Goal: Information Seeking & Learning: Learn about a topic

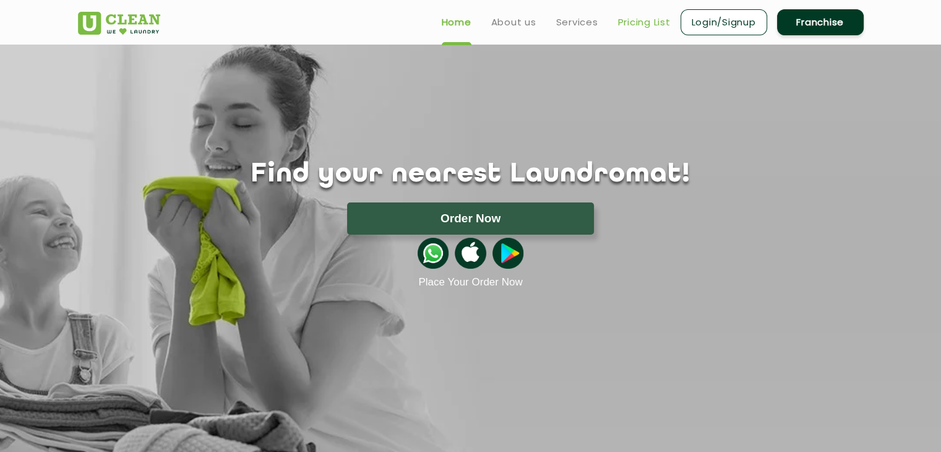
click at [619, 29] on link "Pricing List" at bounding box center [644, 22] width 53 height 15
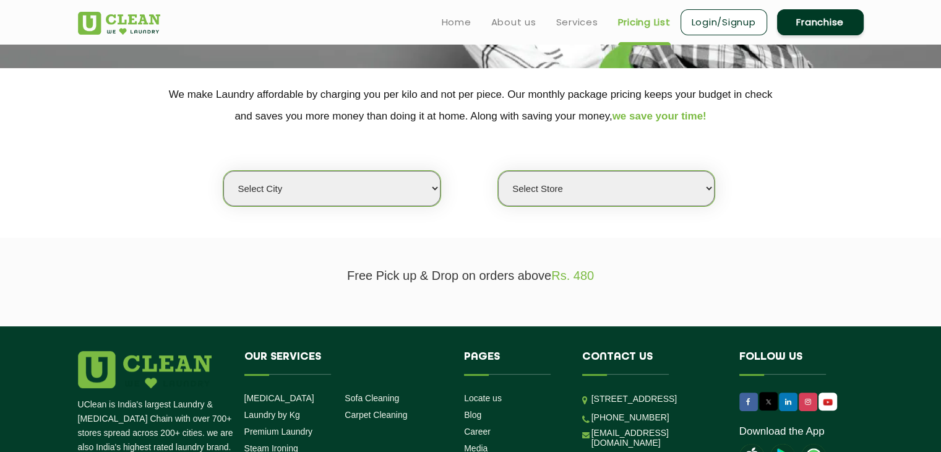
scroll to position [183, 0]
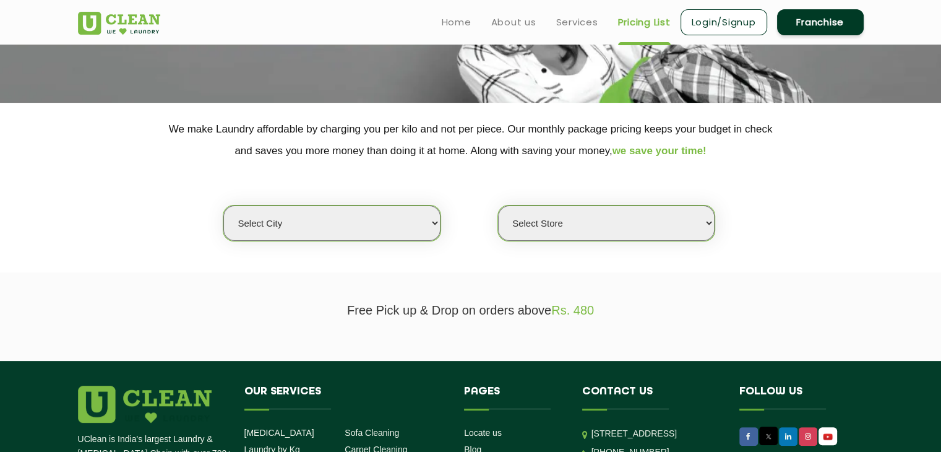
click at [418, 230] on select "Select city [GEOGRAPHIC_DATA] [GEOGRAPHIC_DATA] [GEOGRAPHIC_DATA] [GEOGRAPHIC_D…" at bounding box center [331, 222] width 217 height 35
drag, startPoint x: 305, startPoint y: 309, endPoint x: 252, endPoint y: 272, distance: 65.2
click at [252, 272] on section "Free Pick up & Drop on orders above Rs. 480" at bounding box center [470, 316] width 941 height 88
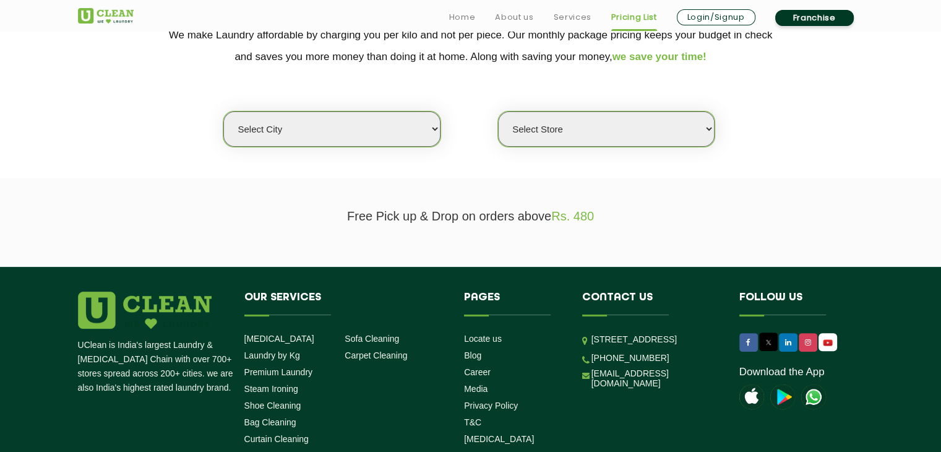
scroll to position [282, 0]
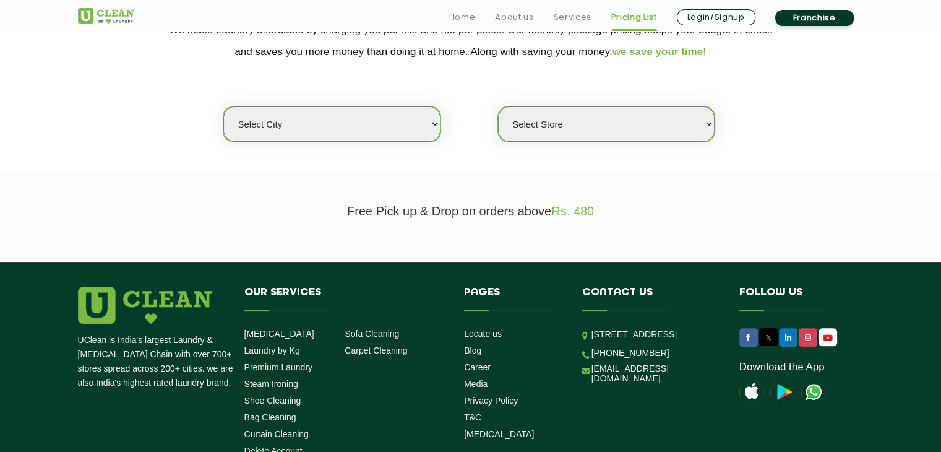
click at [431, 122] on select "Select city [GEOGRAPHIC_DATA] [GEOGRAPHIC_DATA] [GEOGRAPHIC_DATA] [GEOGRAPHIC_D…" at bounding box center [331, 123] width 217 height 35
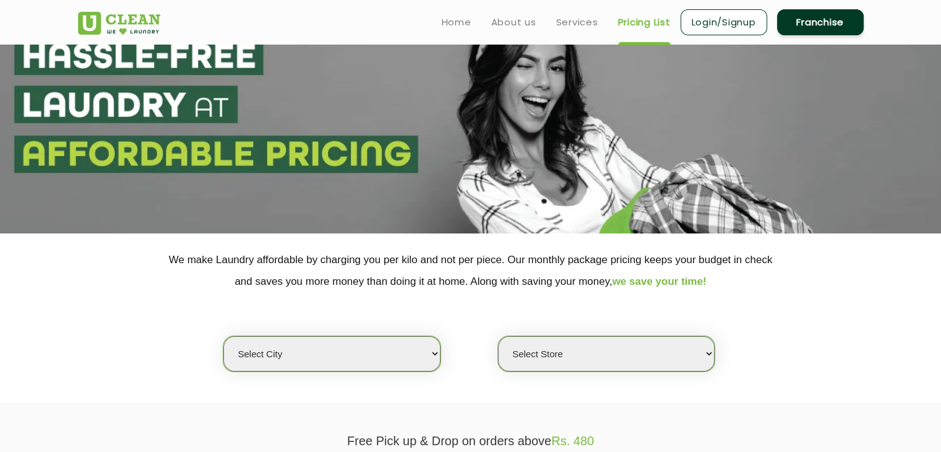
scroll to position [52, 0]
click at [372, 358] on select "Select city [GEOGRAPHIC_DATA] [GEOGRAPHIC_DATA] [GEOGRAPHIC_DATA] [GEOGRAPHIC_D…" at bounding box center [331, 354] width 217 height 35
click at [280, 357] on select "Select city [GEOGRAPHIC_DATA] [GEOGRAPHIC_DATA] [GEOGRAPHIC_DATA] [GEOGRAPHIC_D…" at bounding box center [331, 354] width 217 height 35
select select "193"
select select "0"
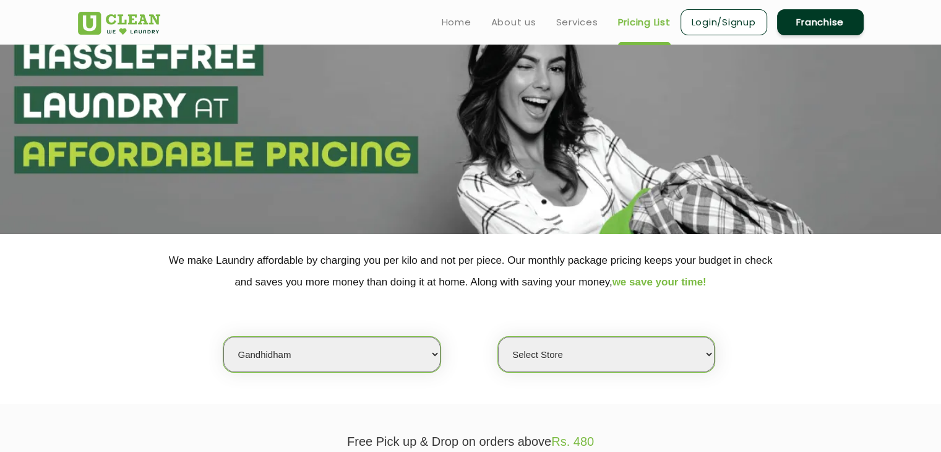
click at [420, 353] on select "Select city [GEOGRAPHIC_DATA] [GEOGRAPHIC_DATA] [GEOGRAPHIC_DATA] [GEOGRAPHIC_D…" at bounding box center [331, 354] width 217 height 35
select select "14"
click at [223, 337] on select "Select city [GEOGRAPHIC_DATA] [GEOGRAPHIC_DATA] [GEOGRAPHIC_DATA] [GEOGRAPHIC_D…" at bounding box center [331, 354] width 217 height 35
click at [609, 354] on select "Select Store UClean Aliganj UClean Hazratganj [GEOGRAPHIC_DATA] [GEOGRAPHIC_DAT…" at bounding box center [606, 354] width 217 height 35
select select "482"
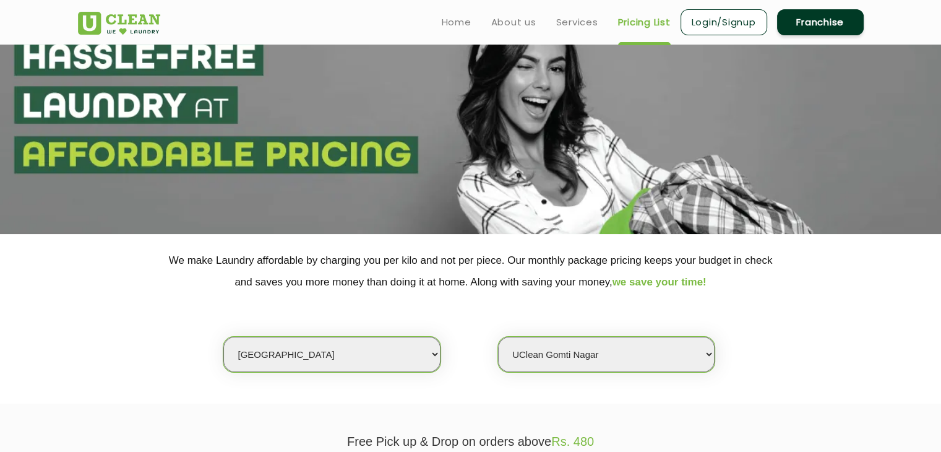
click at [498, 337] on select "Select Store UClean Aliganj UClean Hazratganj [GEOGRAPHIC_DATA] [GEOGRAPHIC_DAT…" at bounding box center [606, 354] width 217 height 35
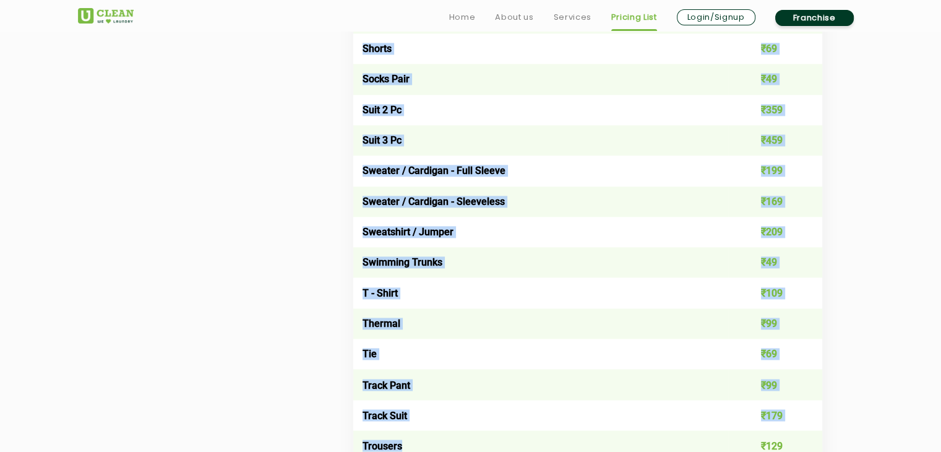
scroll to position [1977, 0]
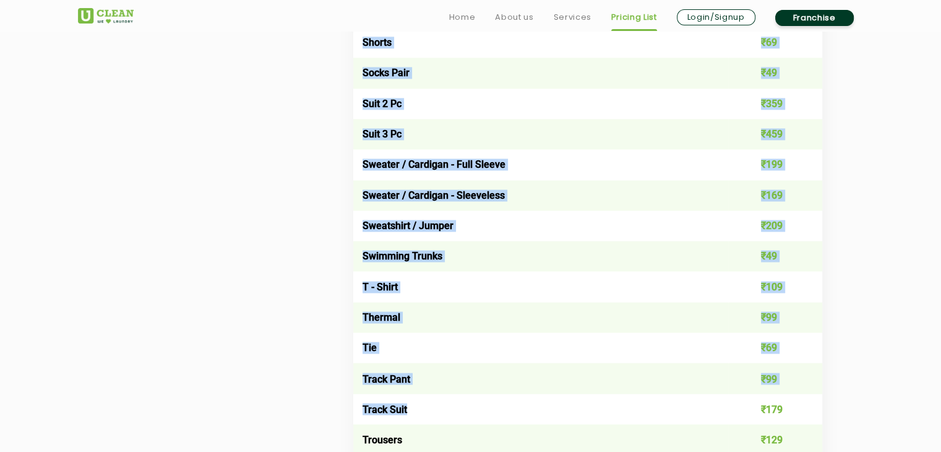
drag, startPoint x: 69, startPoint y: 65, endPoint x: 459, endPoint y: 411, distance: 521.4
copy div "Loremi Dolorsit Ame Consecte Adipisc Elitsed Do Eiusmod - Temp & Inci Utlabor -…"
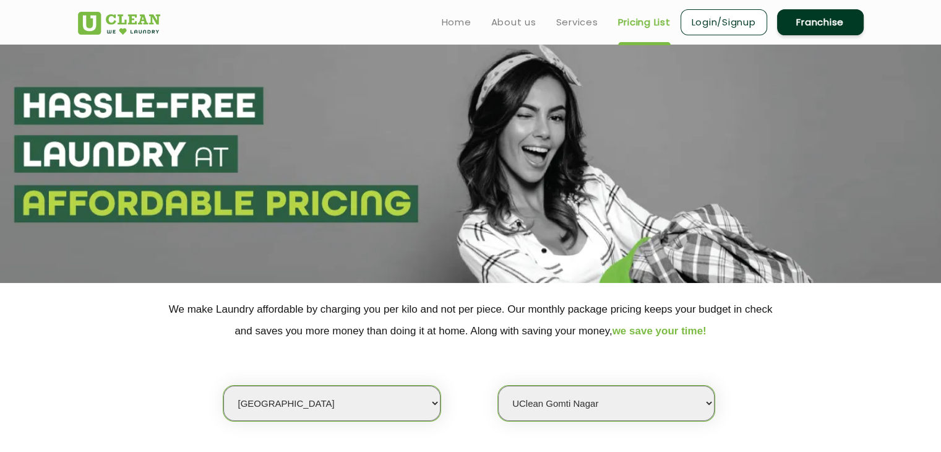
scroll to position [0, 0]
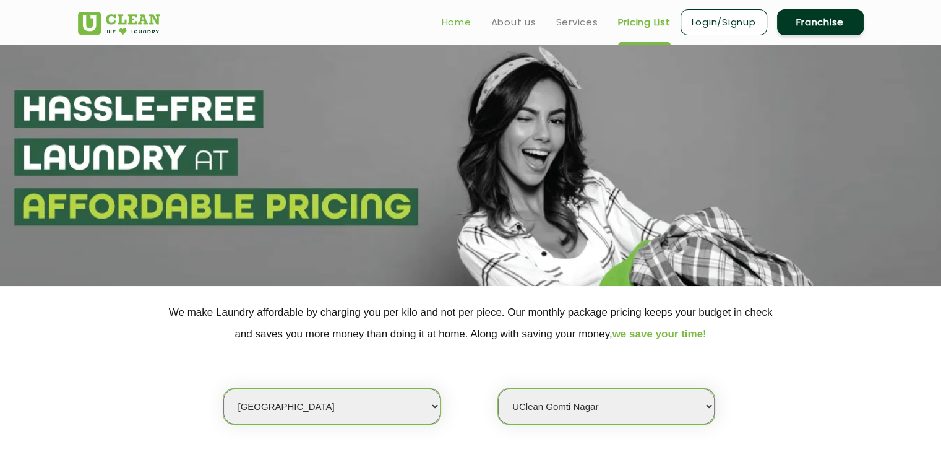
click at [456, 22] on link "Home" at bounding box center [457, 22] width 30 height 15
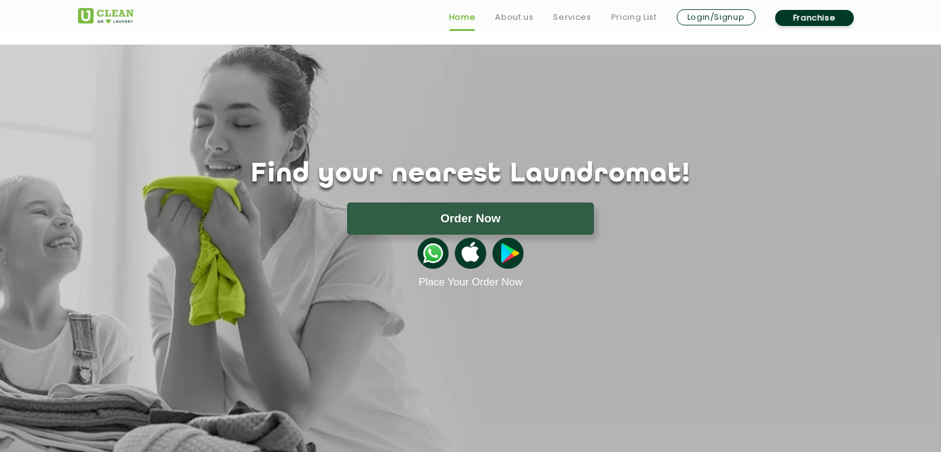
scroll to position [415, 0]
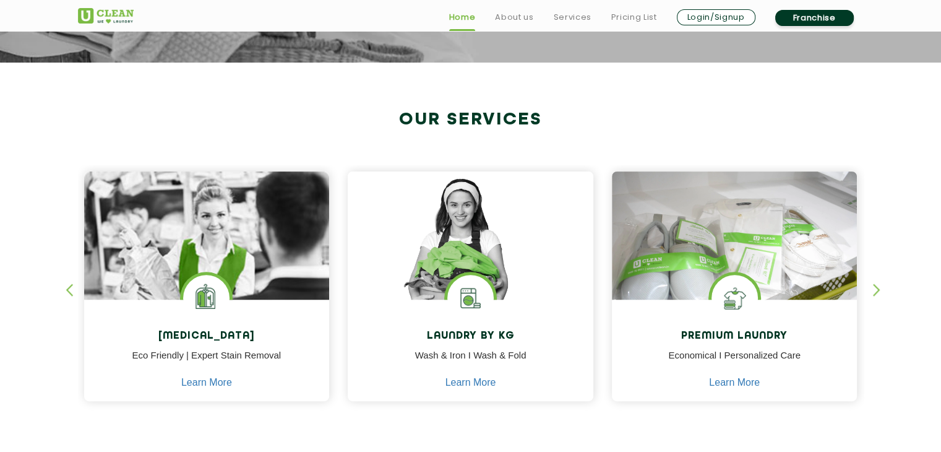
click at [59, 231] on section "Our Services Dry Cleaning Eco Friendly | Expert Stain Removal Learn More Dry Cl…" at bounding box center [470, 268] width 941 height 413
drag, startPoint x: 85, startPoint y: 91, endPoint x: 69, endPoint y: 127, distance: 39.3
click at [69, 127] on section "Our Services Dry Cleaning Eco Friendly | Expert Stain Removal Learn More Dry Cl…" at bounding box center [470, 268] width 941 height 413
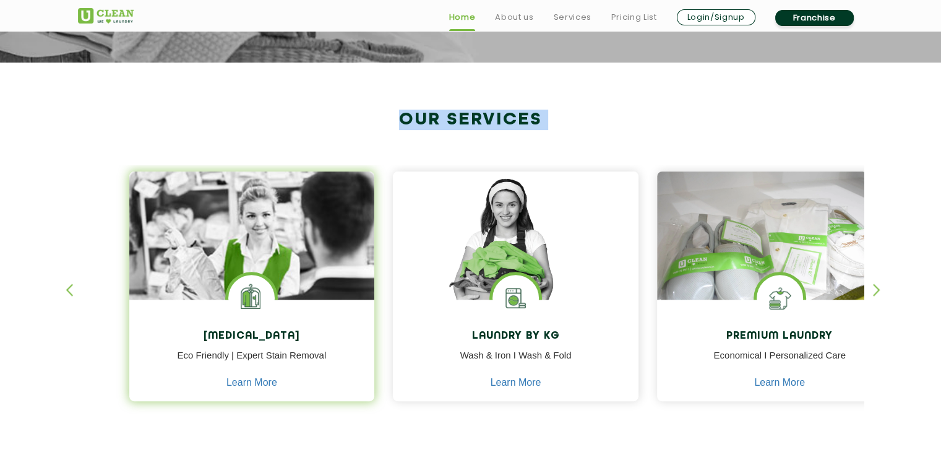
drag, startPoint x: 115, startPoint y: 327, endPoint x: 271, endPoint y: 361, distance: 159.6
click at [271, 361] on div "Dry Cleaning Eco Friendly | Expert Stain Removal Learn More" at bounding box center [252, 351] width 246 height 105
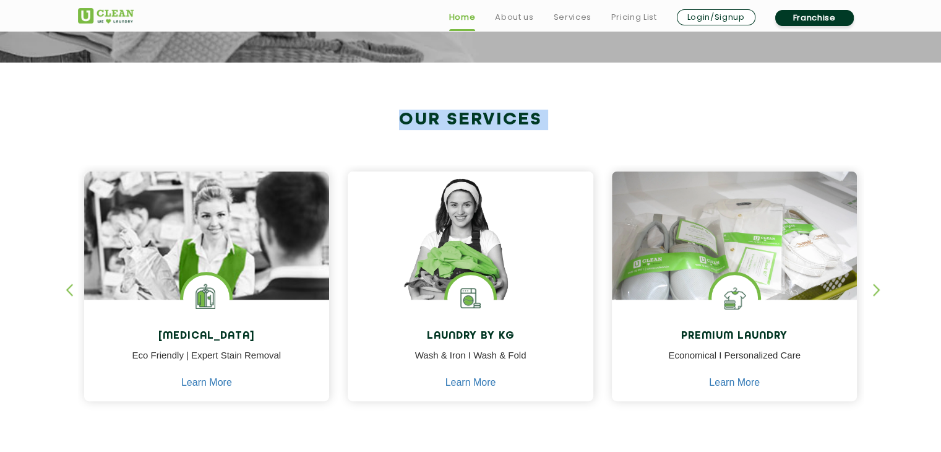
click at [328, 139] on div "Dry Cleaning Eco Friendly | Expert Stain Removal Learn More Dry Cleaning Eco Fr…" at bounding box center [471, 275] width 804 height 306
drag, startPoint x: 328, startPoint y: 139, endPoint x: 365, endPoint y: 122, distance: 40.1
click at [365, 122] on div "Dry Cleaning Eco Friendly | Expert Stain Removal Learn More Dry Cleaning Eco Fr…" at bounding box center [471, 275] width 804 height 306
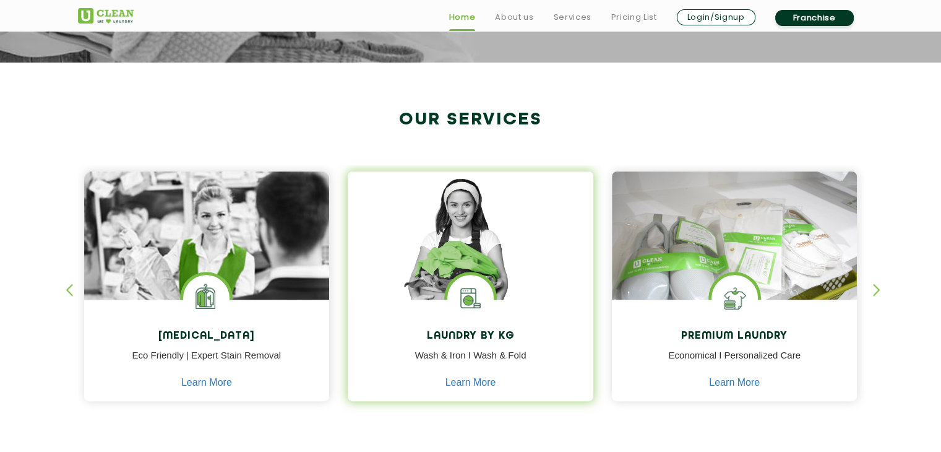
drag, startPoint x: 365, startPoint y: 122, endPoint x: 407, endPoint y: 318, distance: 200.0
click at [407, 318] on div "Dry Cleaning Eco Friendly | Expert Stain Removal Learn More Dry Cleaning Eco Fr…" at bounding box center [471, 275] width 804 height 306
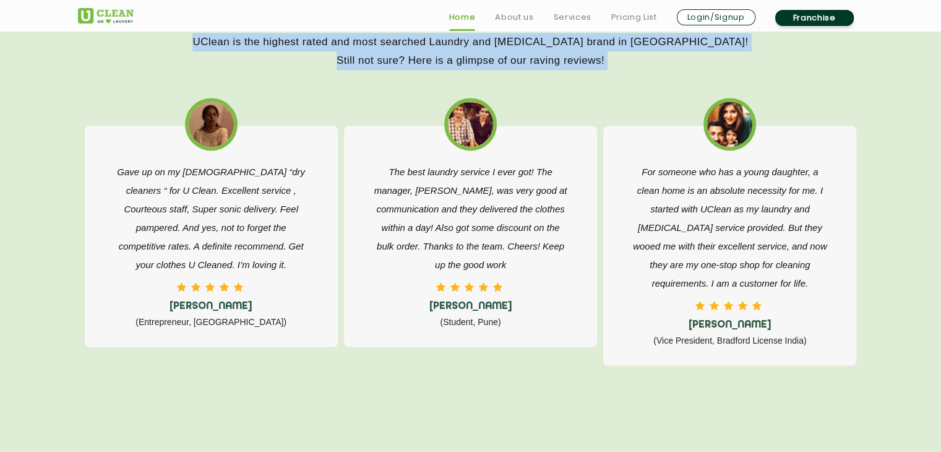
scroll to position [1976, 0]
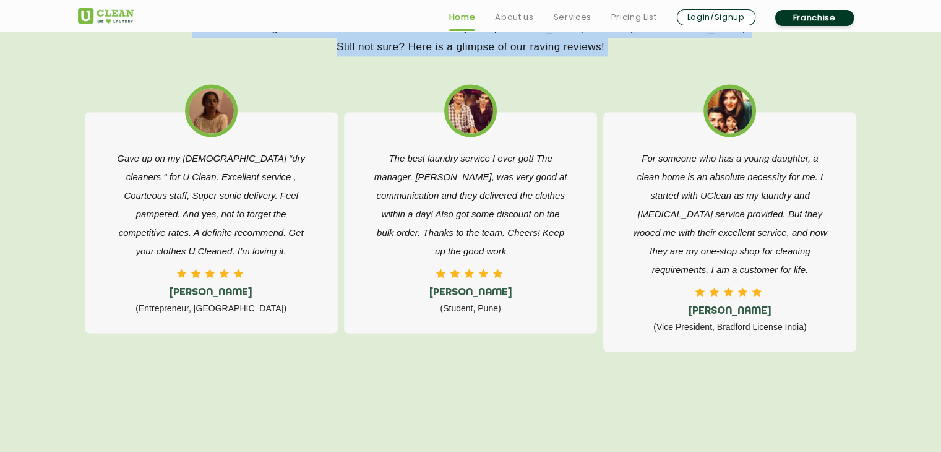
drag, startPoint x: 397, startPoint y: 109, endPoint x: 429, endPoint y: 107, distance: 32.2
copy app-home "Our Services Dry Cleaning Eco Friendly | Expert Stain Removal Learn More Dry Cl…"
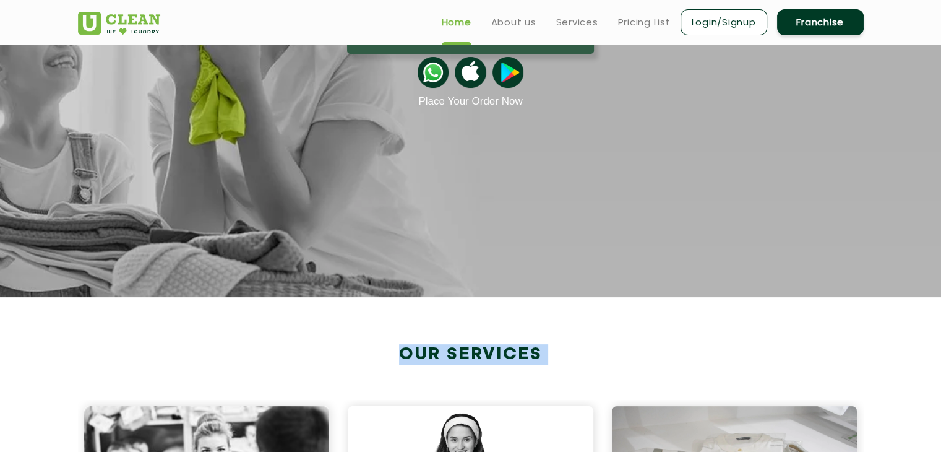
scroll to position [0, 0]
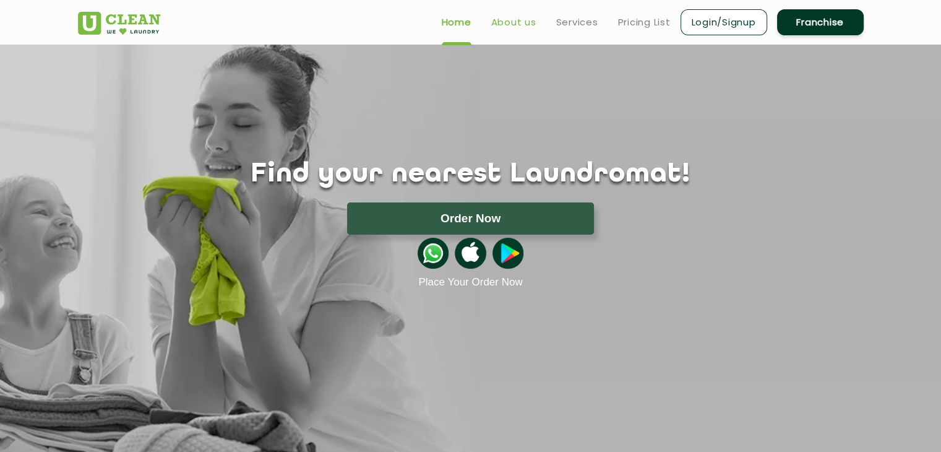
click at [513, 15] on link "About us" at bounding box center [513, 22] width 45 height 15
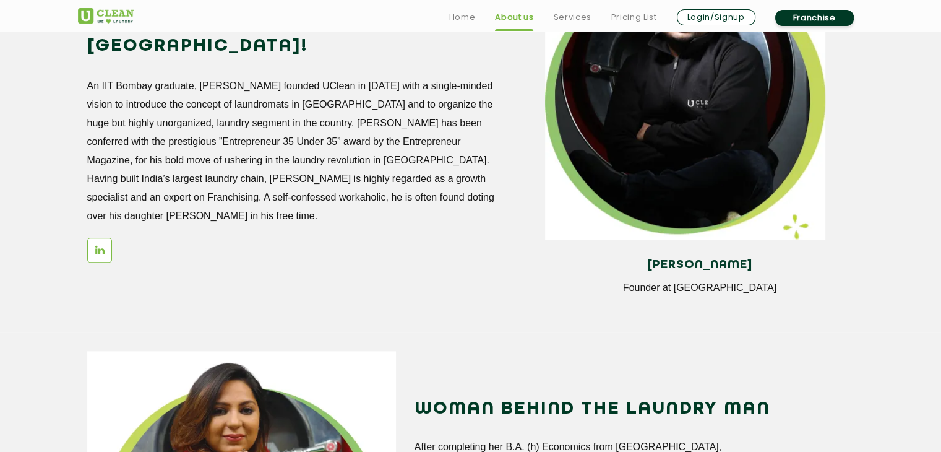
scroll to position [1163, 0]
